Goal: Find specific page/section: Find specific page/section

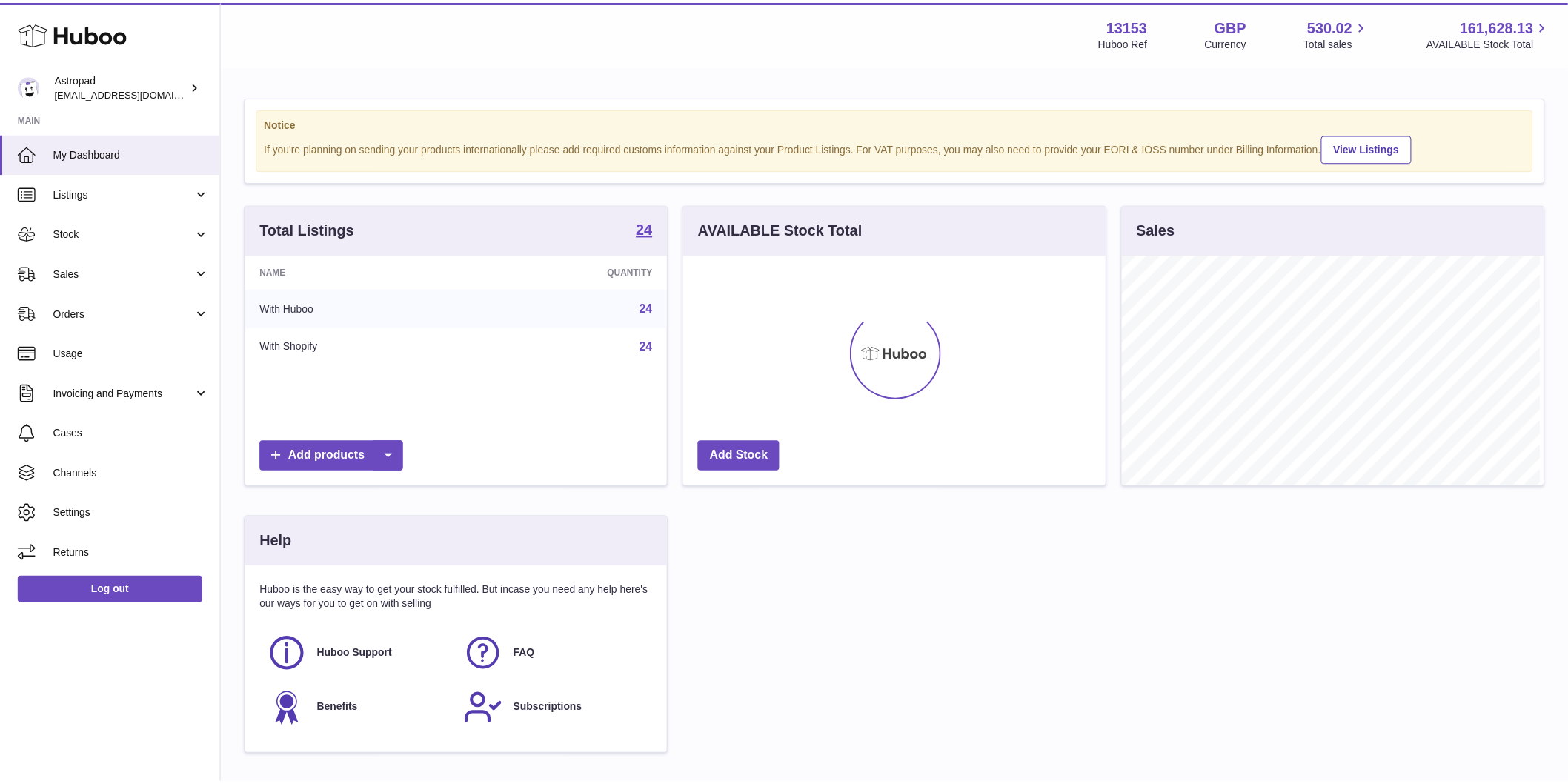
scroll to position [231, 425]
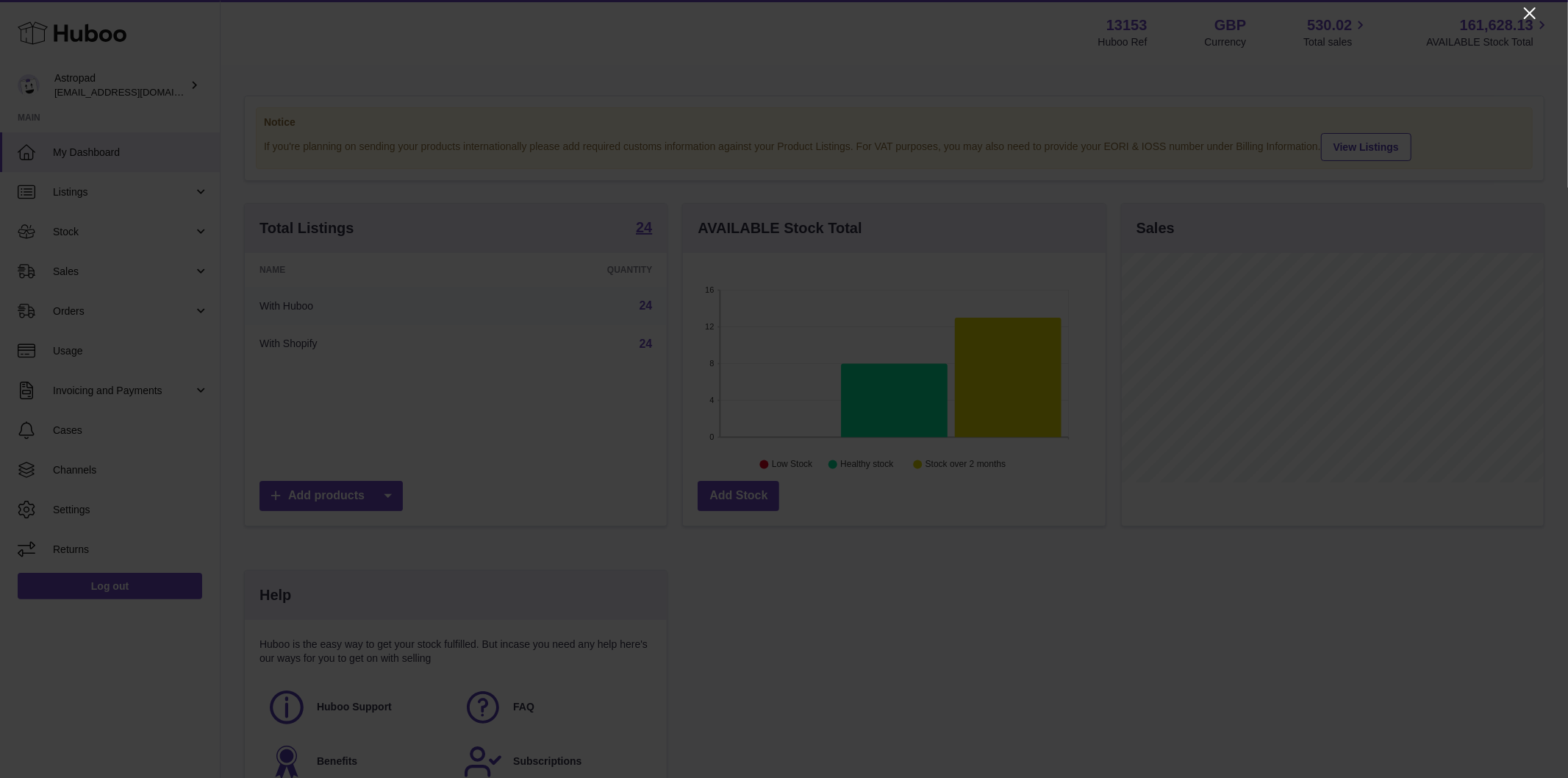
click at [1526, 13] on icon "Close" at bounding box center [1530, 13] width 18 height 18
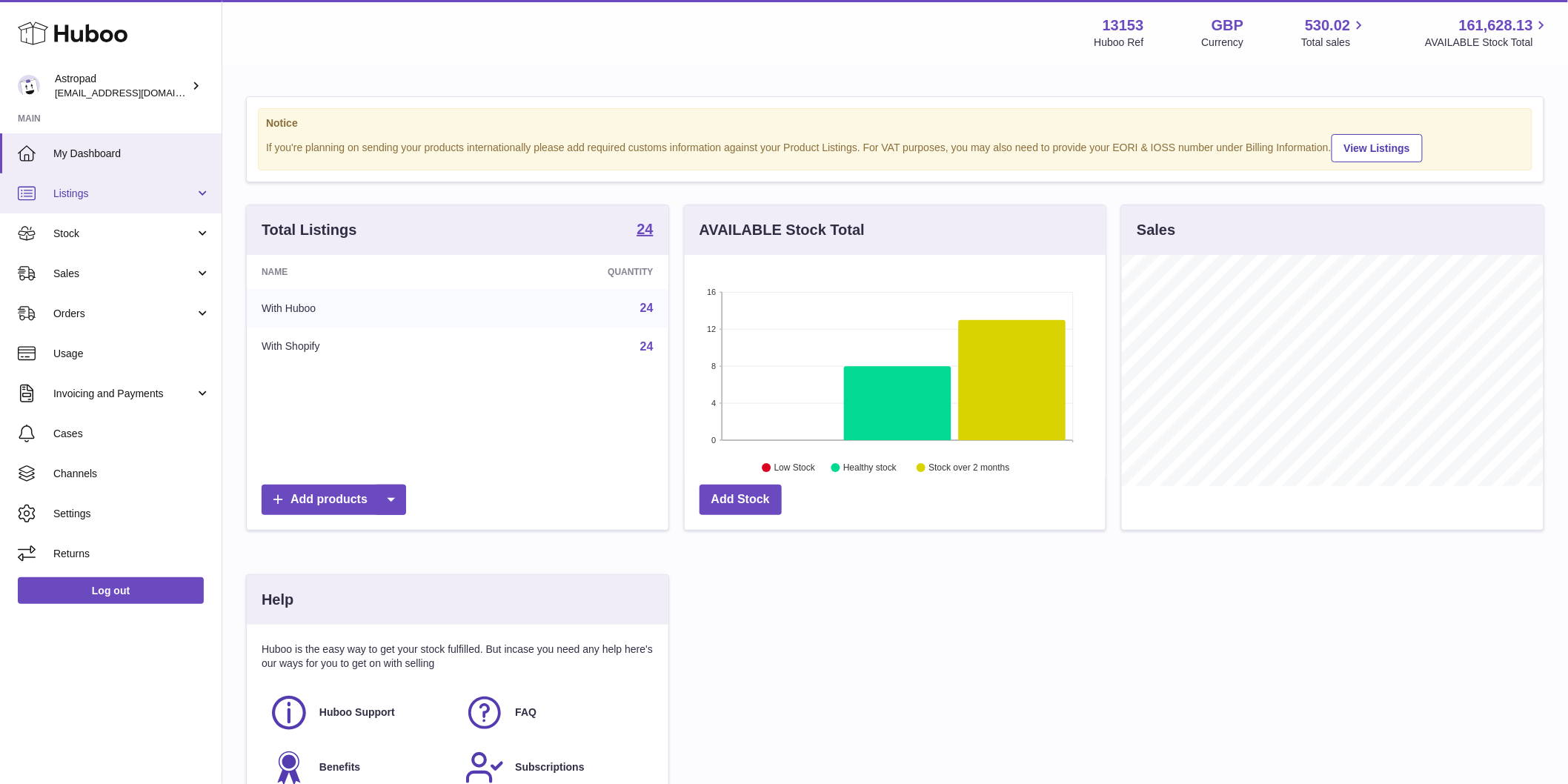
click at [83, 205] on link "Listings" at bounding box center [111, 193] width 222 height 40
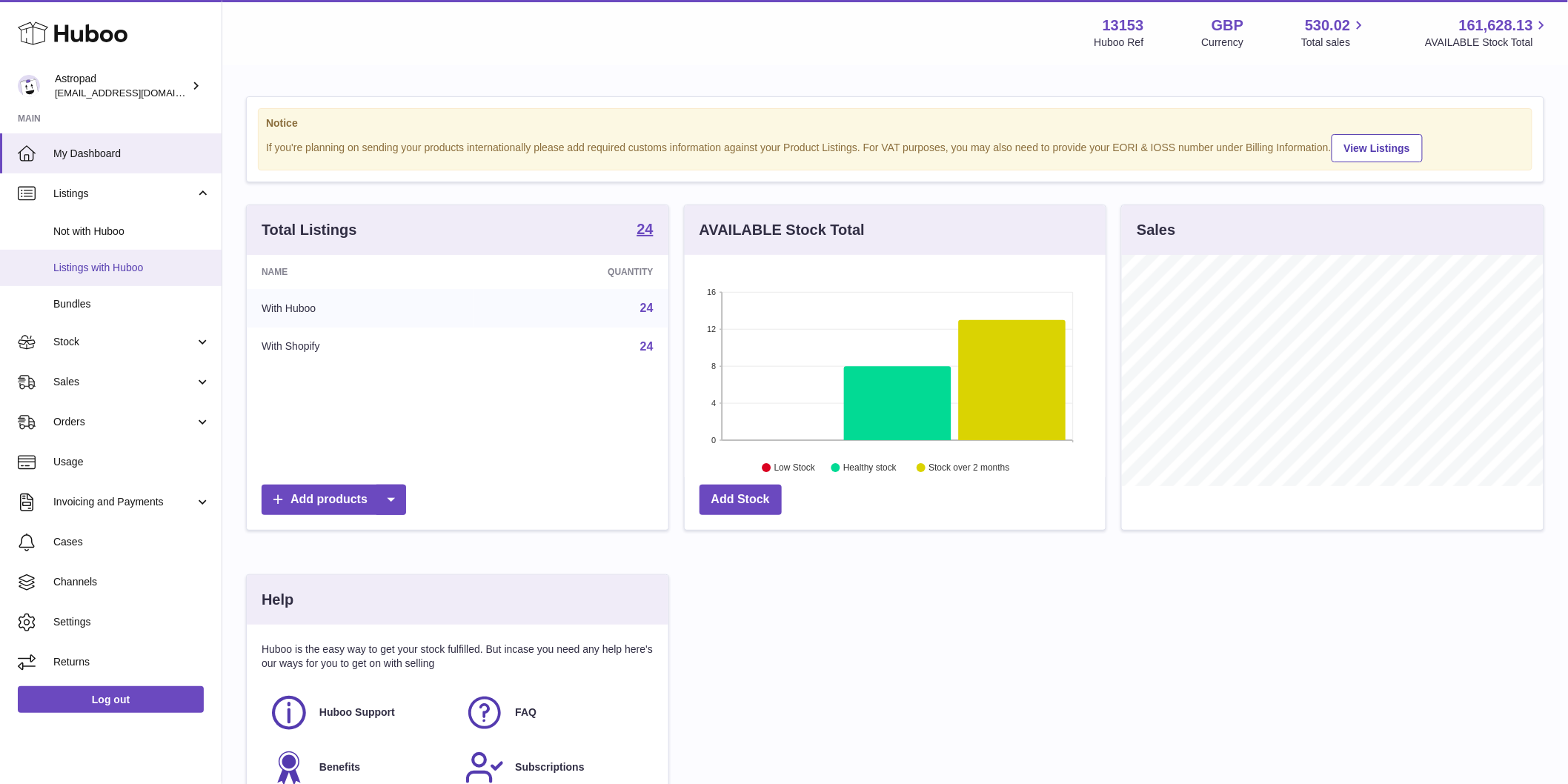
click at [107, 266] on span "Listings with Huboo" at bounding box center [132, 268] width 157 height 14
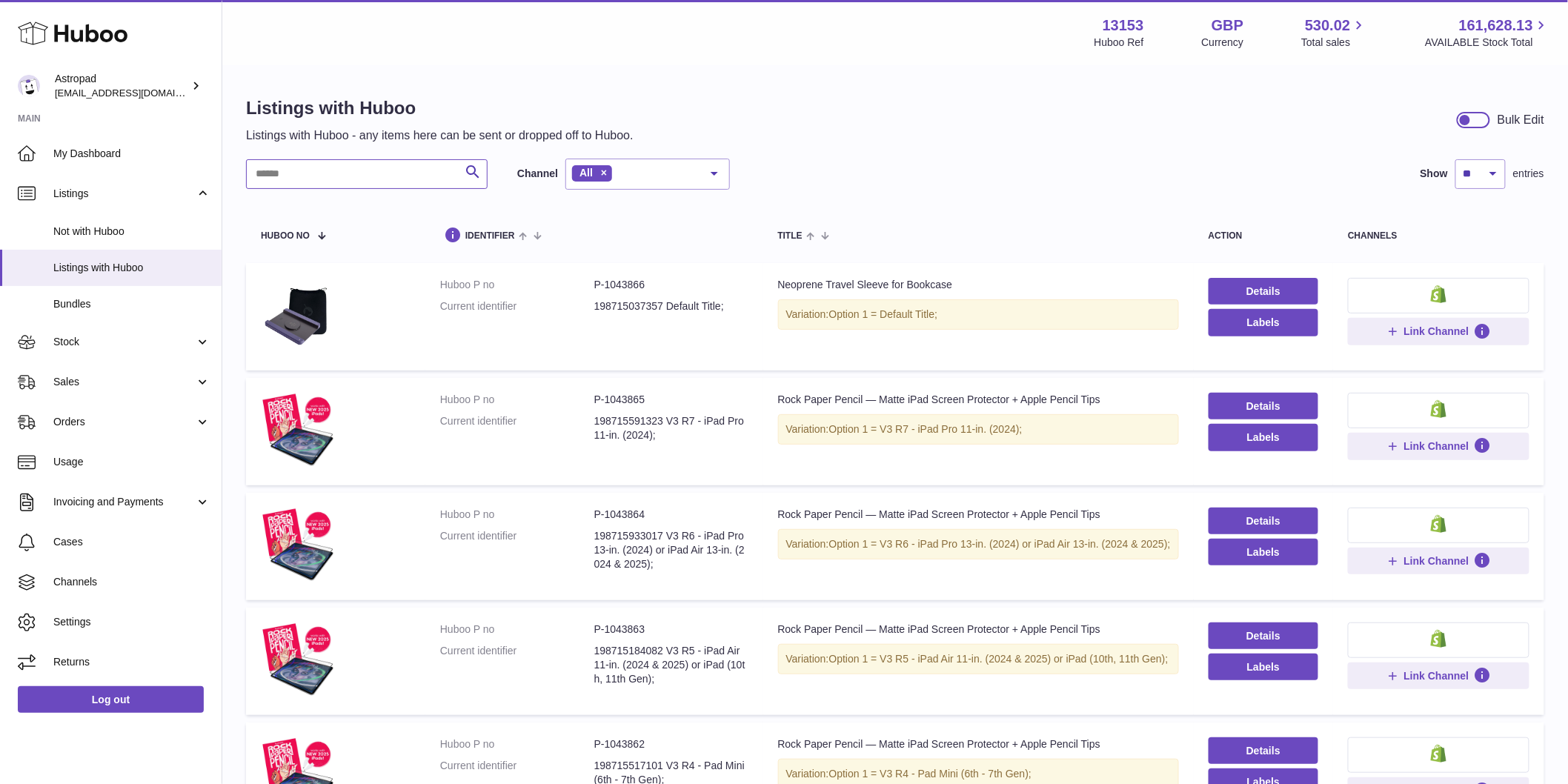
click at [341, 173] on input "text" at bounding box center [367, 174] width 242 height 30
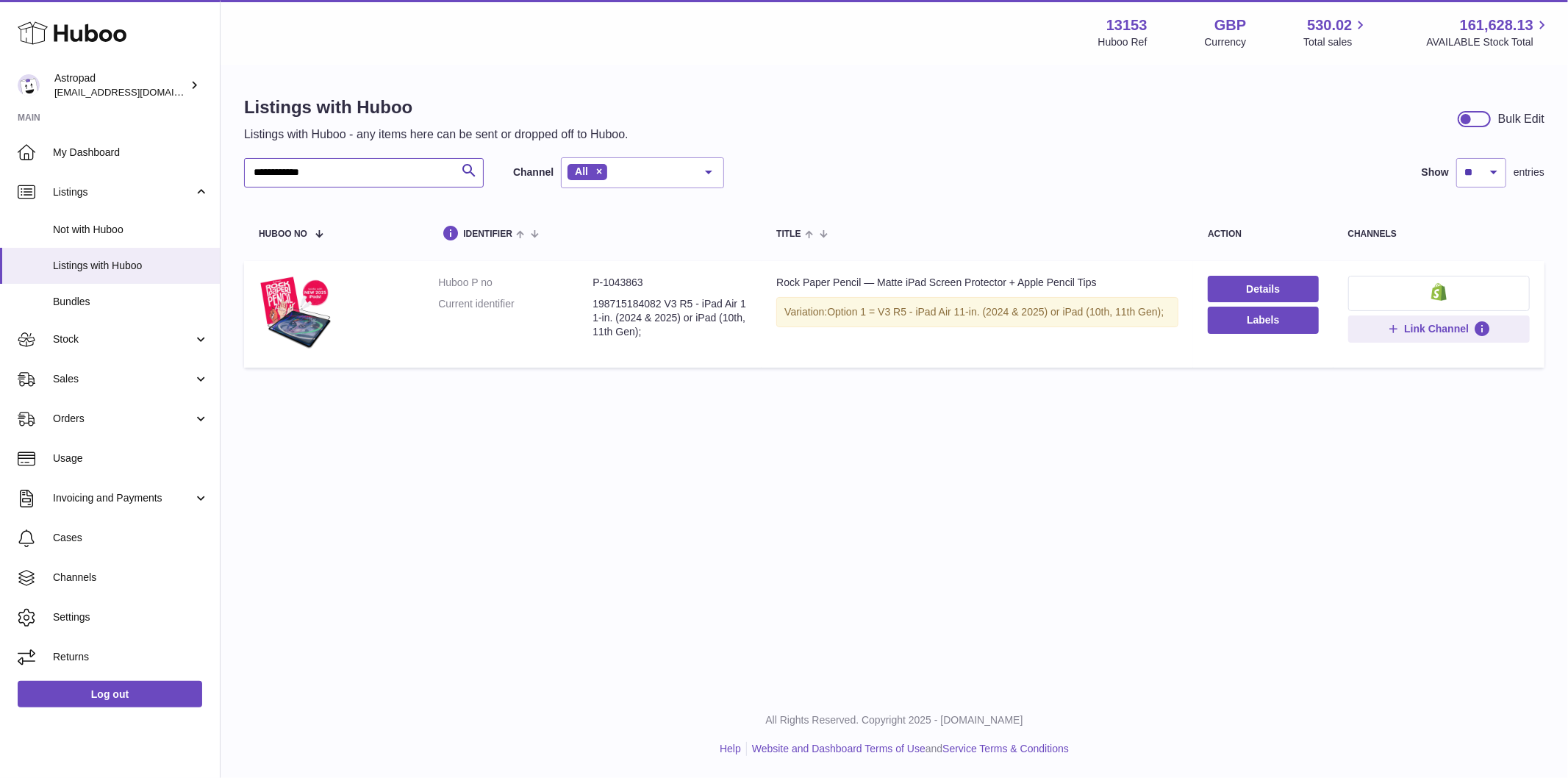
type input "**********"
drag, startPoint x: 669, startPoint y: 279, endPoint x: 601, endPoint y: 283, distance: 68.1
click at [601, 283] on dd "P-1043863" at bounding box center [670, 282] width 154 height 14
copy dd "1043863"
